Goal: Task Accomplishment & Management: Complete application form

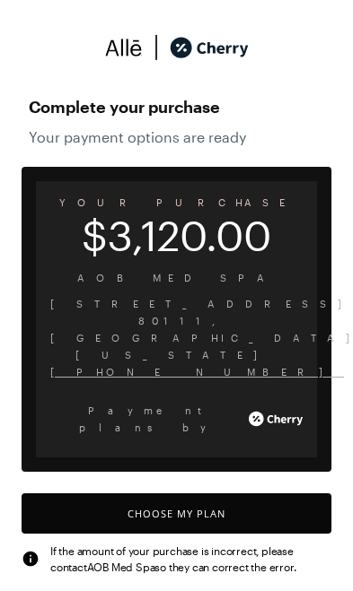
click at [243, 494] on button "Choose My Plan" at bounding box center [177, 514] width 310 height 40
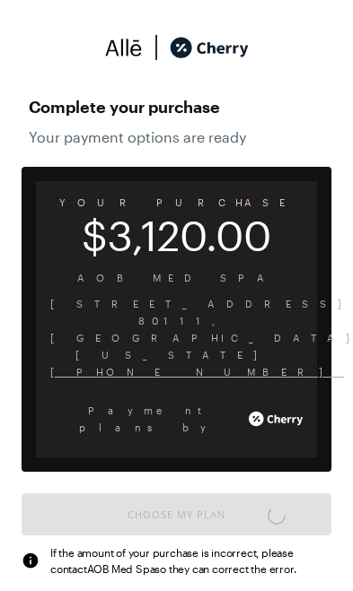
scroll to position [7, 0]
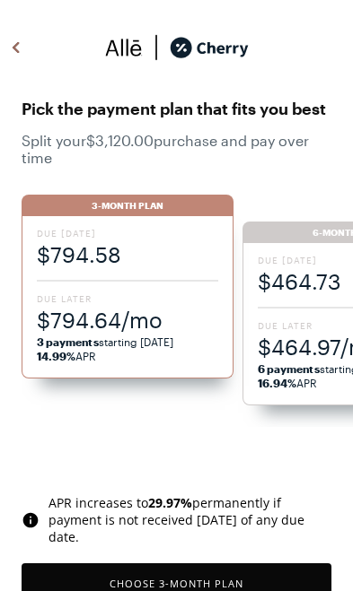
scroll to position [1483, 0]
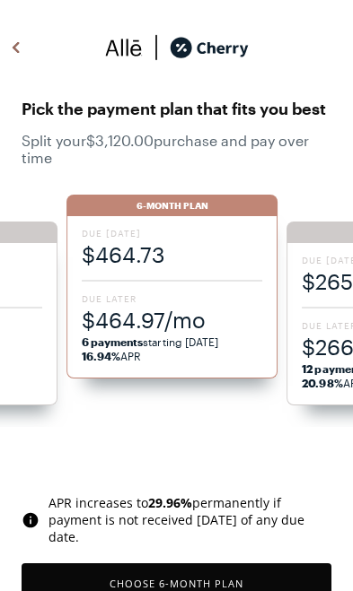
click at [265, 421] on li "6-Month Plan Due [DATE] $464.73 Due Later $464.97/mo 6 payments starting [DATE]…" at bounding box center [176, 311] width 221 height 232
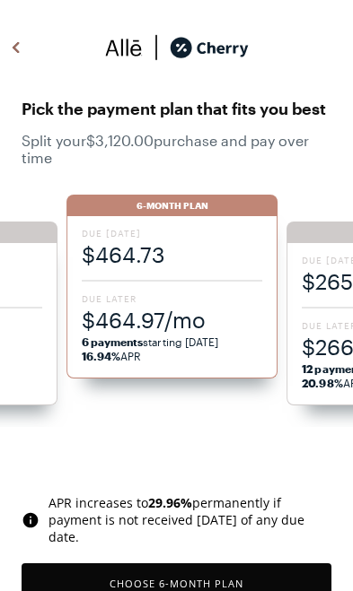
click at [147, 309] on span "$464.97/mo" at bounding box center [172, 320] width 181 height 30
click at [238, 569] on button "Choose 6 -Month Plan" at bounding box center [177, 584] width 310 height 40
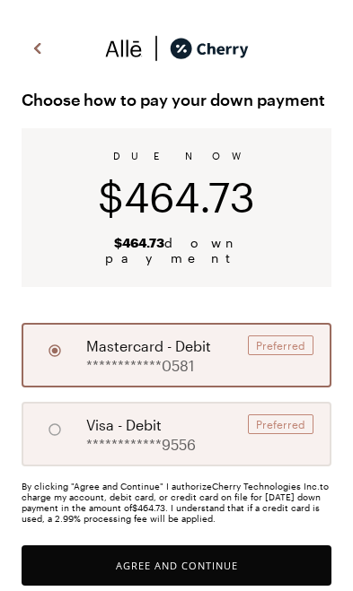
click at [223, 550] on button "Agree and Continue" at bounding box center [177, 566] width 310 height 40
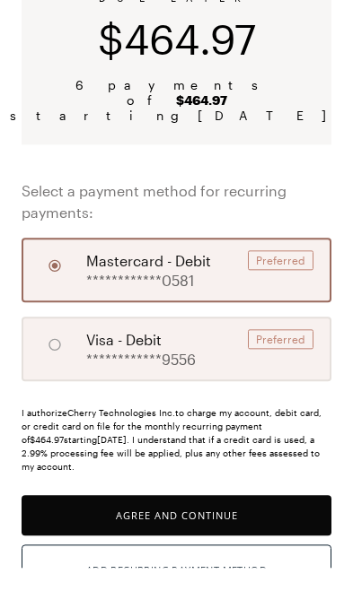
scroll to position [163, 0]
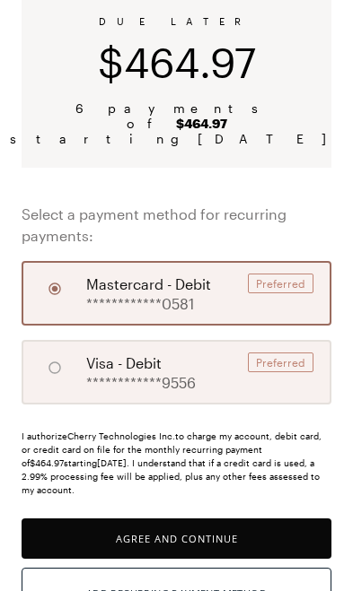
click at [258, 519] on button "Agree and Continue" at bounding box center [177, 539] width 310 height 40
